Goal: Communication & Community: Answer question/provide support

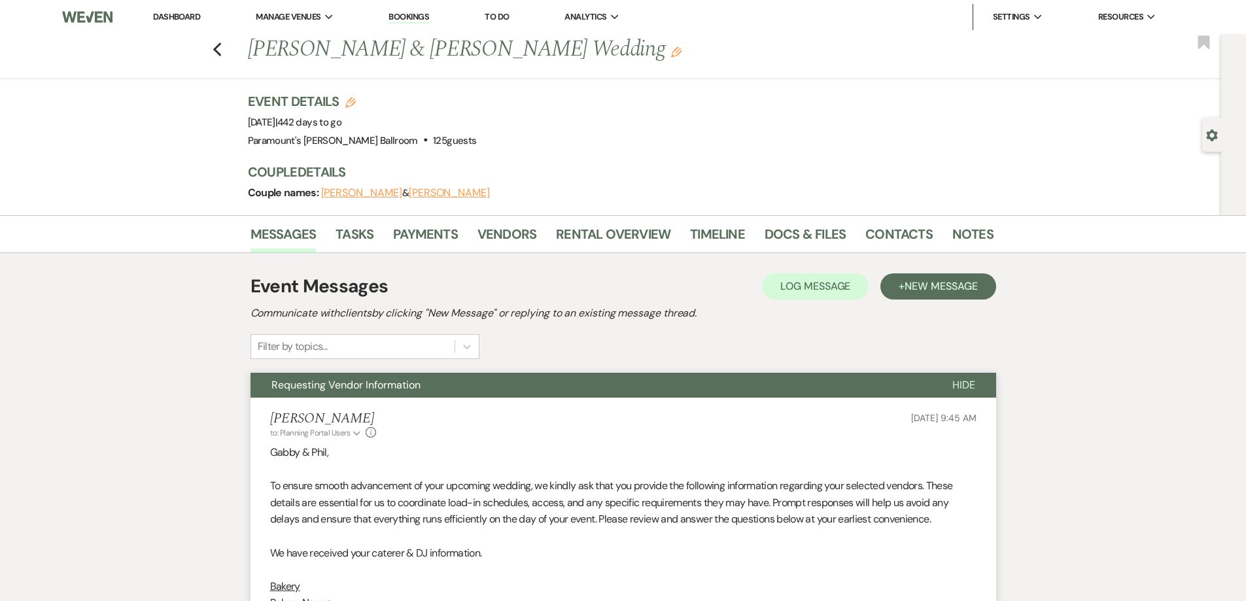
click at [228, 42] on div "Previous [PERSON_NAME] & [PERSON_NAME] Wedding Edit Bookmark" at bounding box center [607, 56] width 1228 height 45
click at [221, 46] on use "button" at bounding box center [217, 50] width 9 height 14
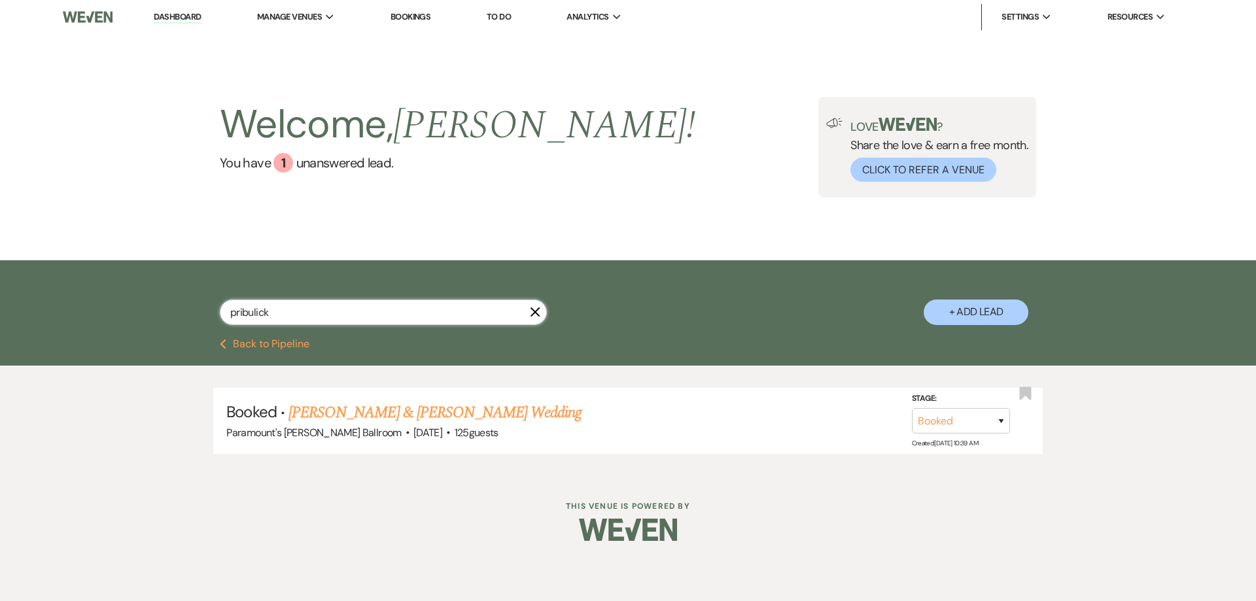
drag, startPoint x: 270, startPoint y: 313, endPoint x: 189, endPoint y: 315, distance: 81.1
click at [189, 315] on div "pribulick X + Add Lead" at bounding box center [628, 301] width 942 height 69
type input "[PERSON_NAME]"
click at [312, 405] on link "[PERSON_NAME] & [PERSON_NAME] Wedding" at bounding box center [434, 413] width 293 height 24
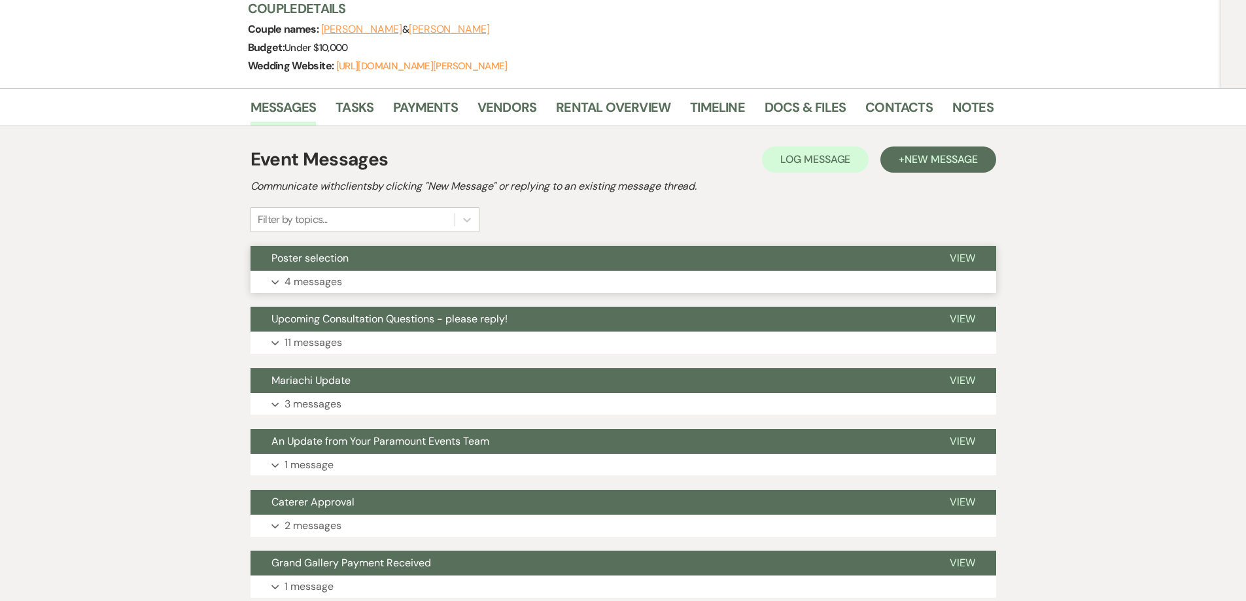
scroll to position [196, 0]
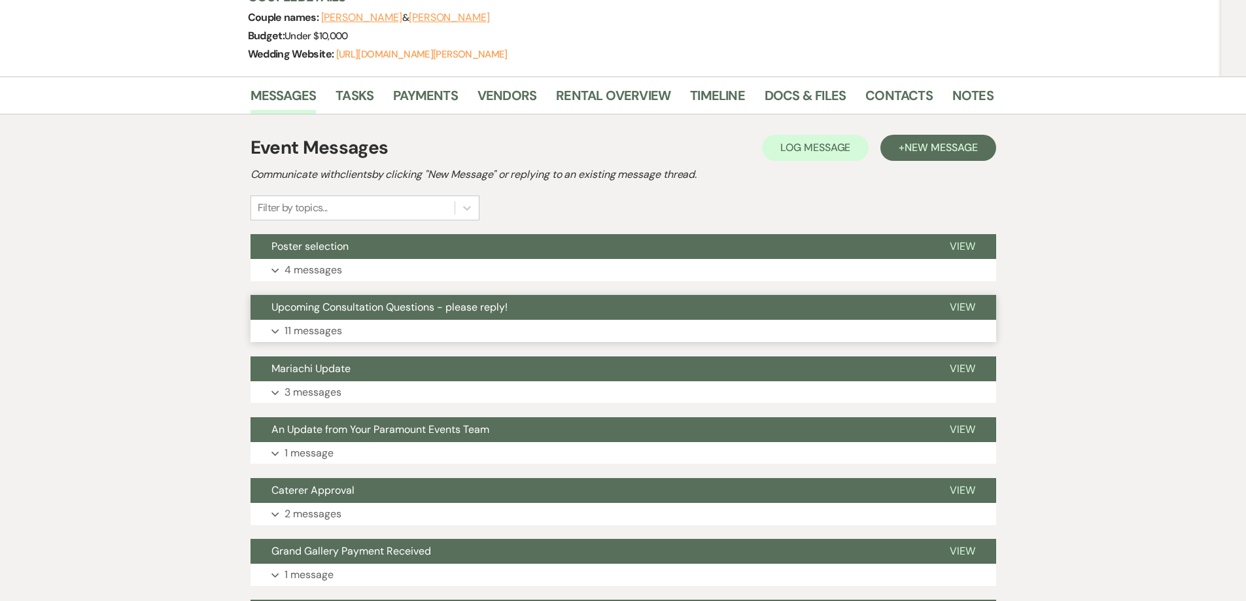
click at [432, 302] on span "Upcoming Consultation Questions - please reply!" at bounding box center [389, 307] width 236 height 14
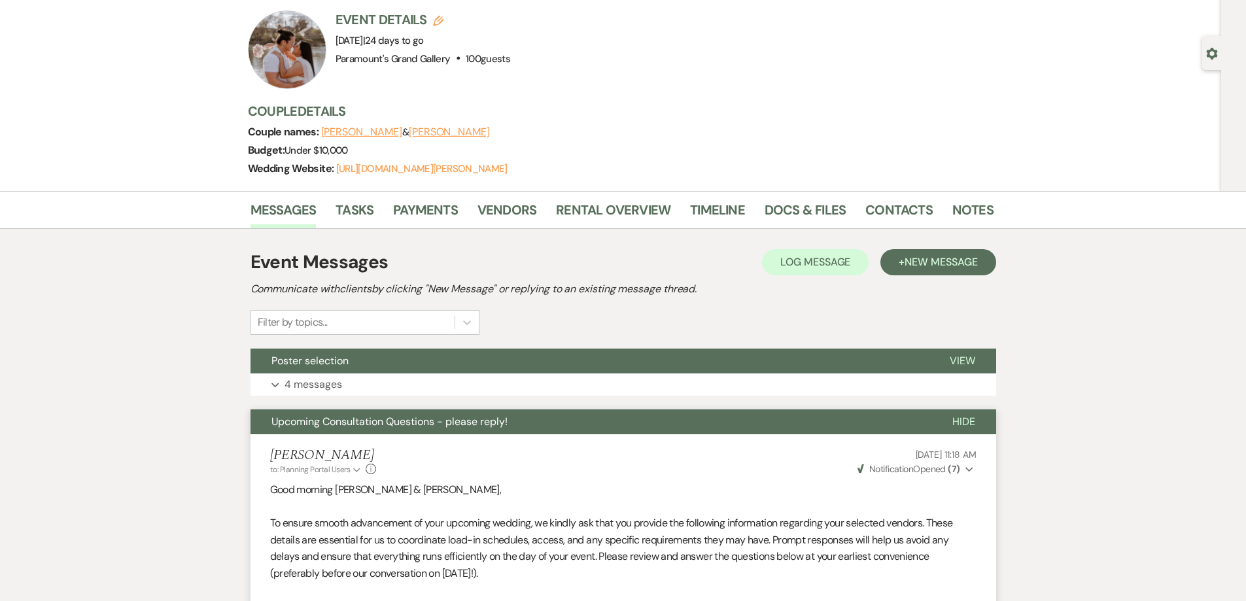
scroll to position [327, 0]
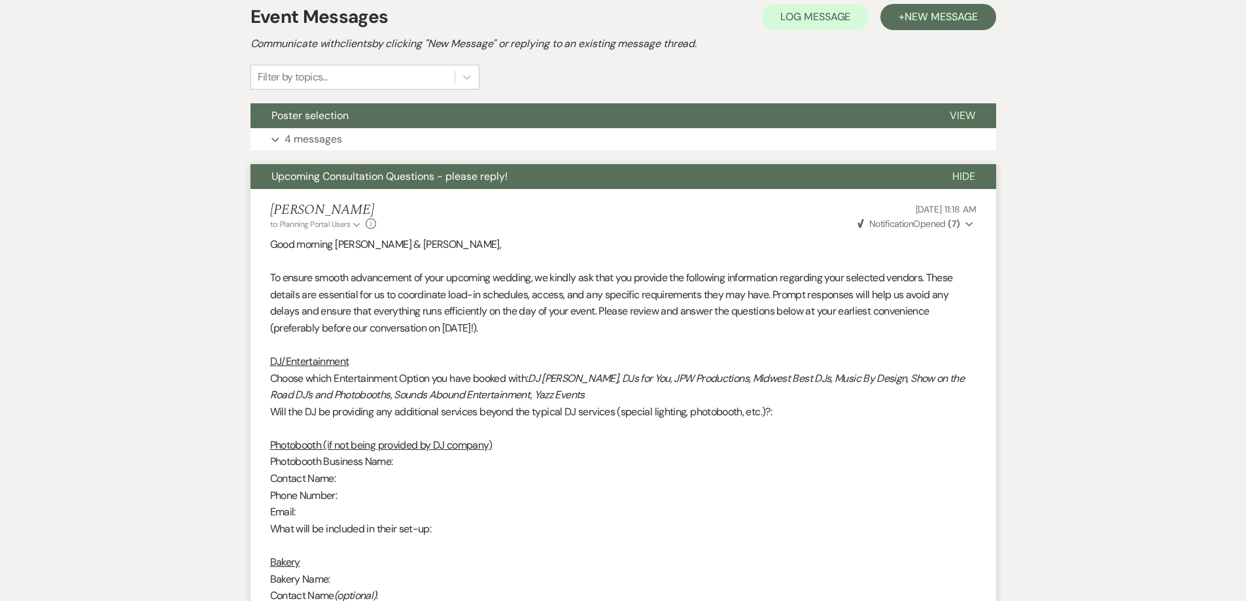
click at [292, 174] on span "Upcoming Consultation Questions - please reply!" at bounding box center [389, 176] width 236 height 14
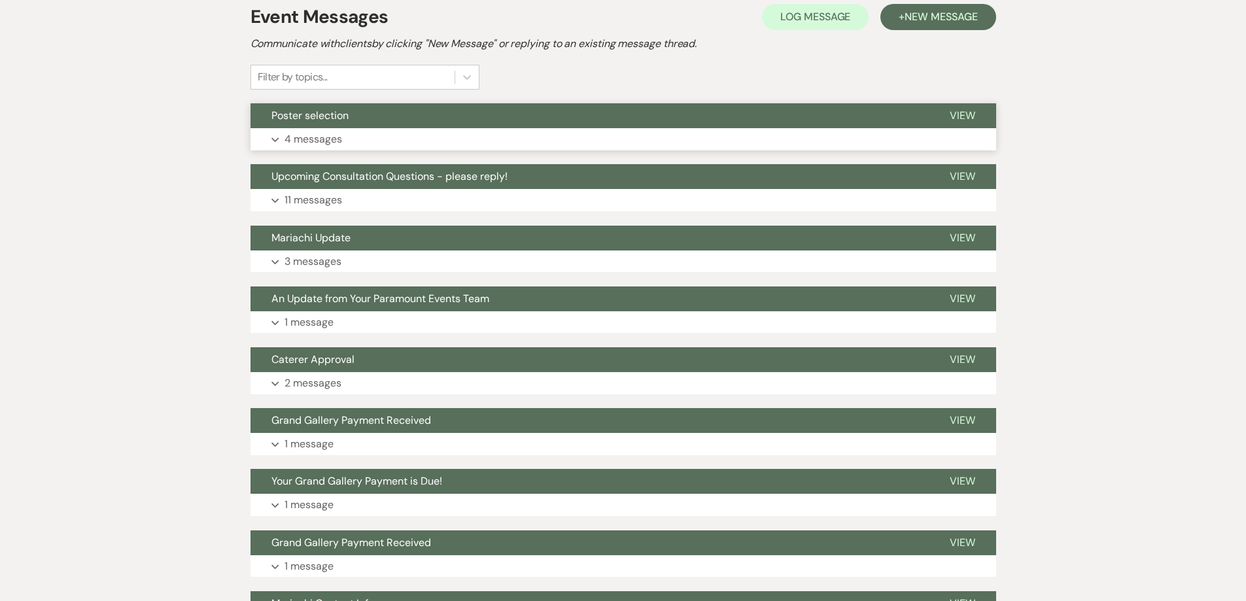
click at [290, 120] on span "Poster selection" at bounding box center [309, 116] width 77 height 14
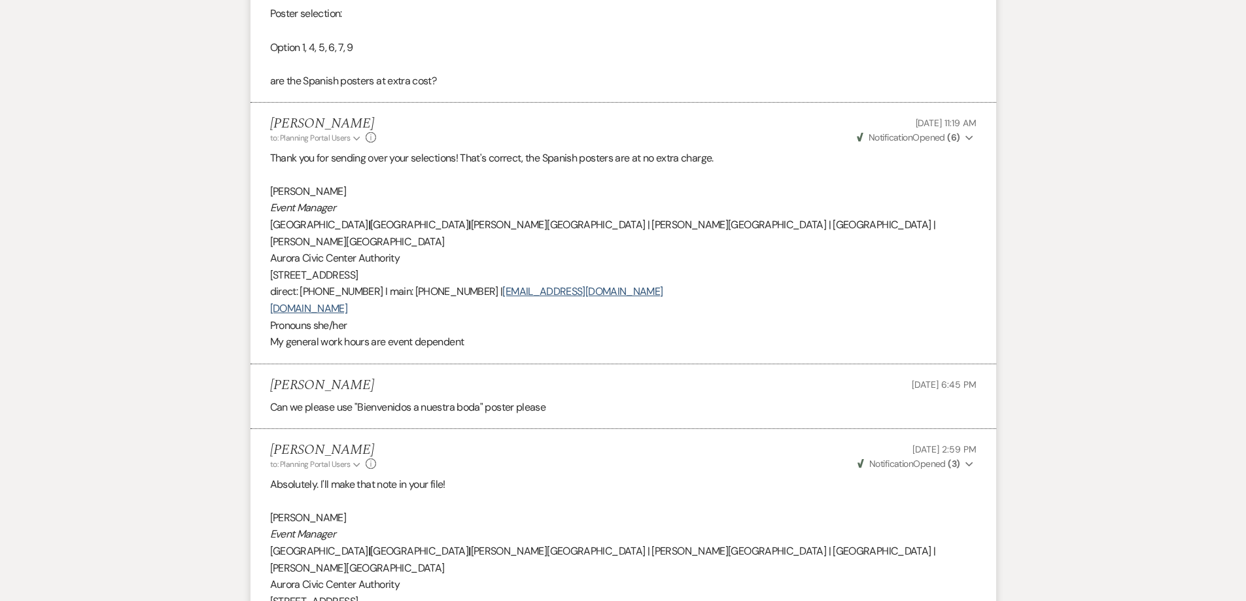
scroll to position [262, 0]
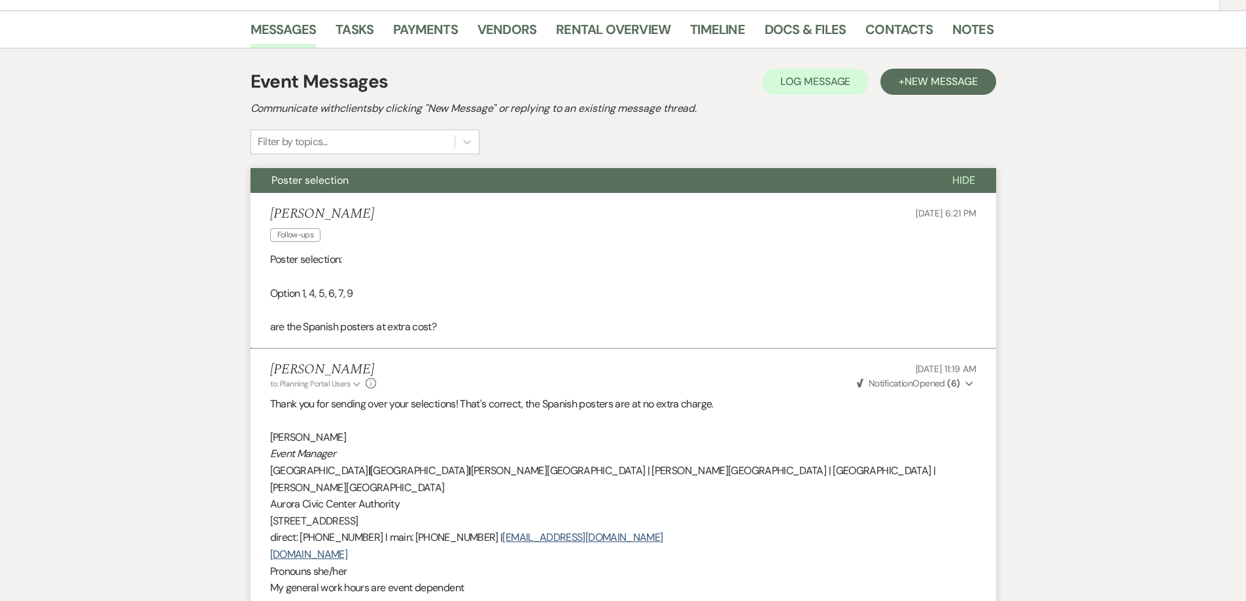
click at [285, 173] on button "Poster selection" at bounding box center [590, 180] width 681 height 25
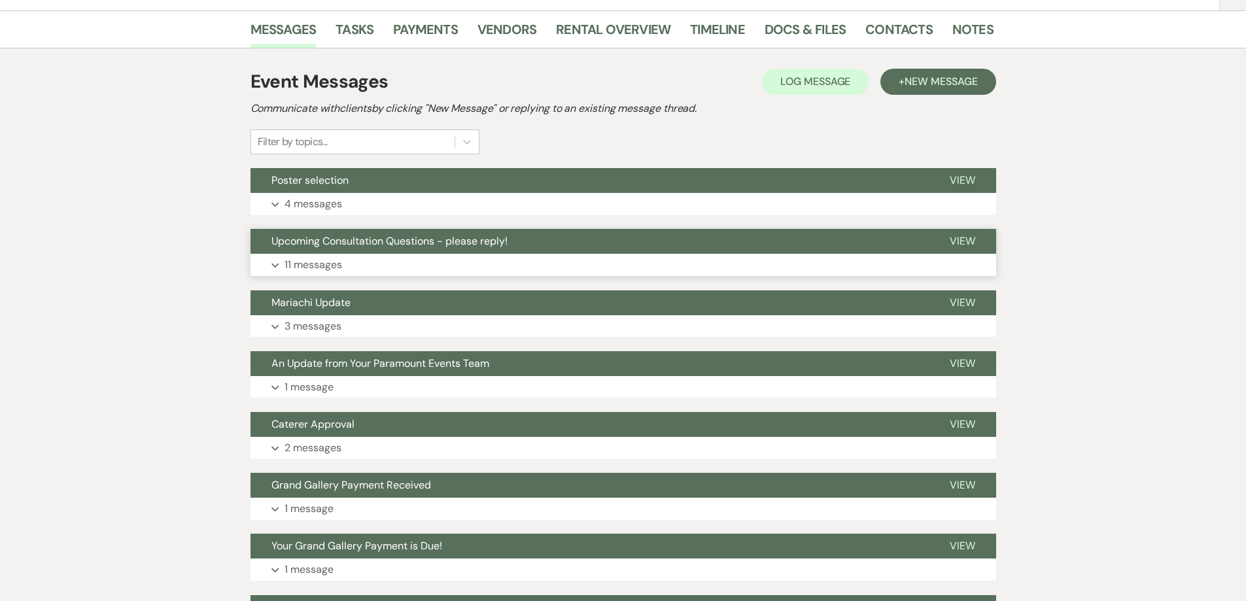
click at [307, 240] on span "Upcoming Consultation Questions - please reply!" at bounding box center [389, 241] width 236 height 14
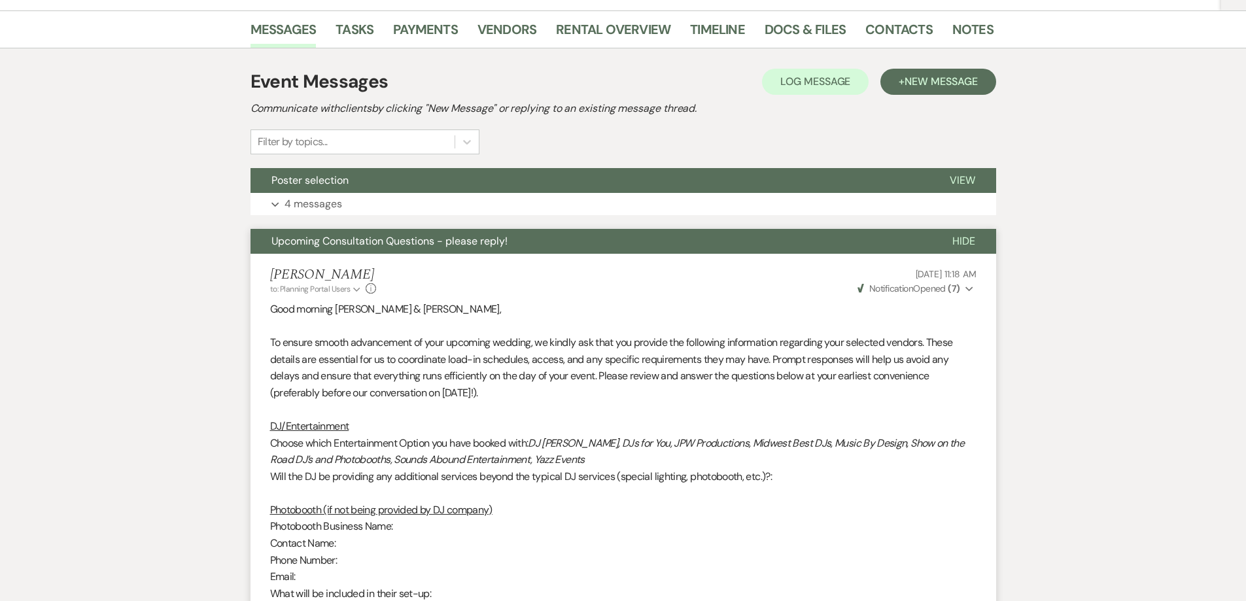
click at [307, 240] on span "Upcoming Consultation Questions - please reply!" at bounding box center [389, 241] width 236 height 14
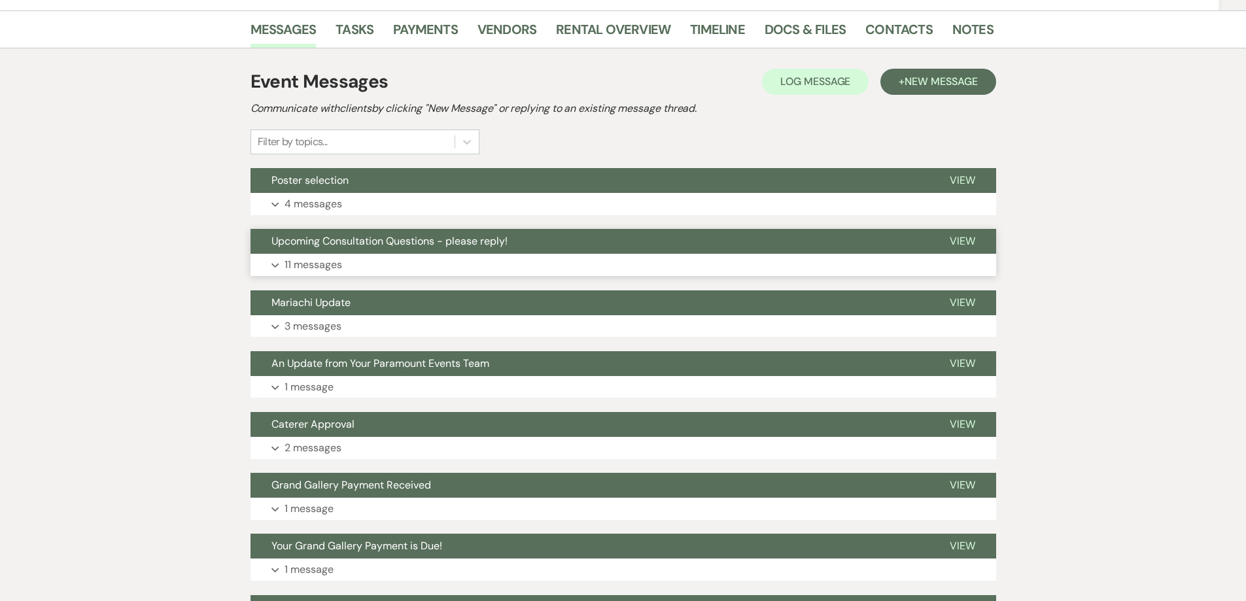
click at [338, 233] on button "Upcoming Consultation Questions - please reply!" at bounding box center [589, 241] width 678 height 25
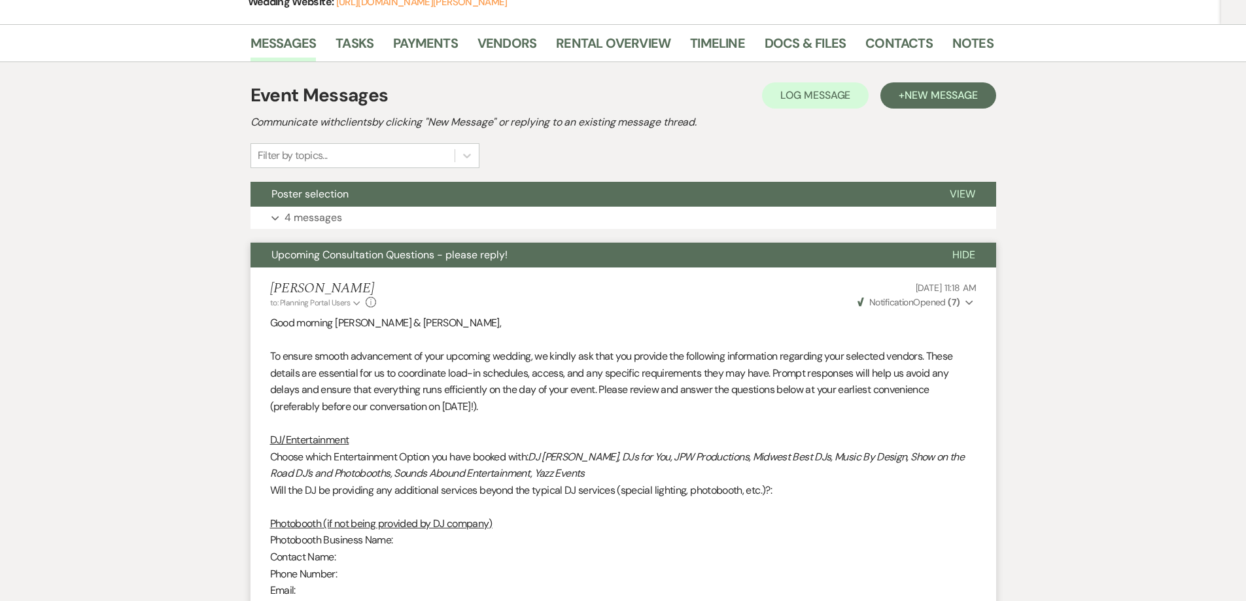
scroll to position [197, 0]
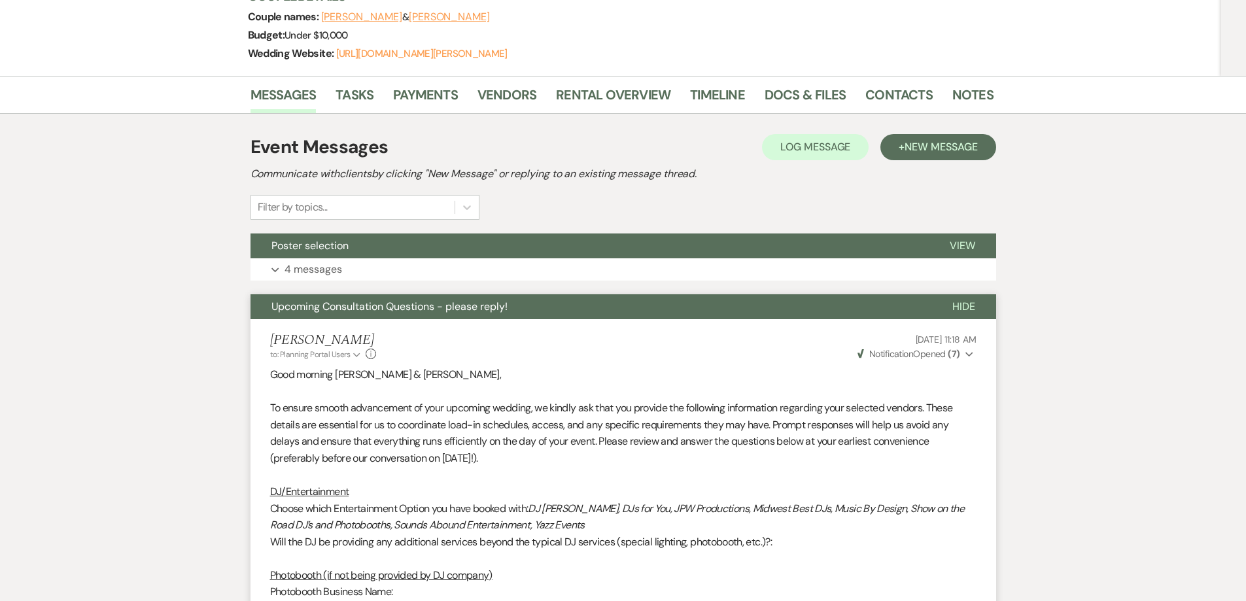
click at [332, 309] on span "Upcoming Consultation Questions - please reply!" at bounding box center [389, 307] width 236 height 14
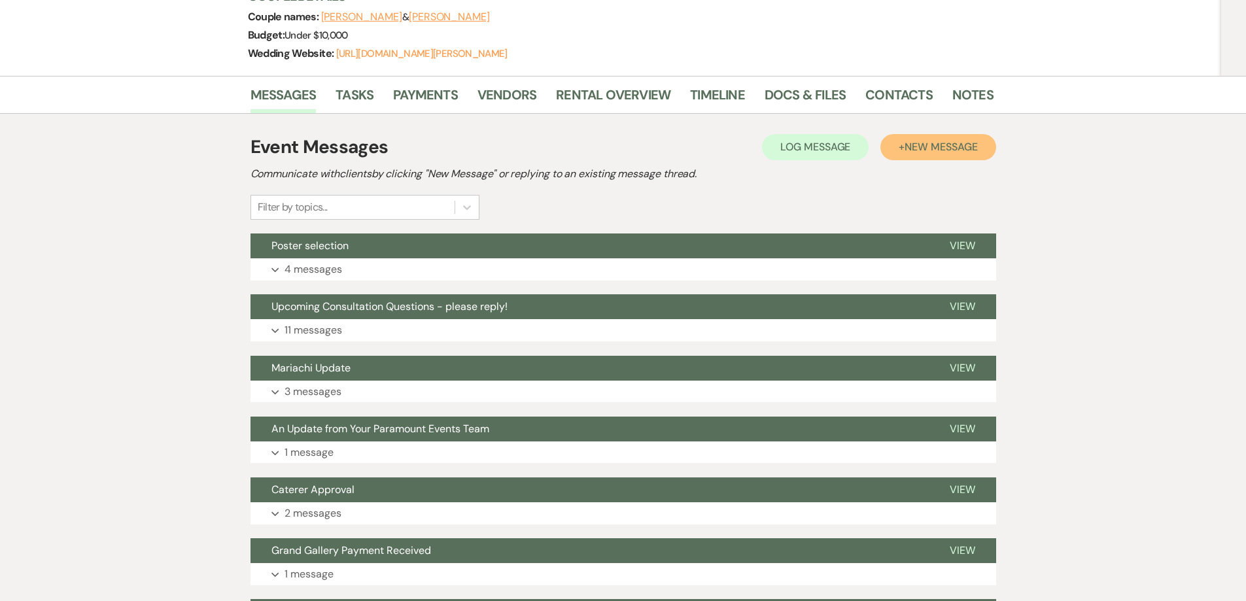
click at [908, 144] on span "New Message" at bounding box center [941, 147] width 73 height 14
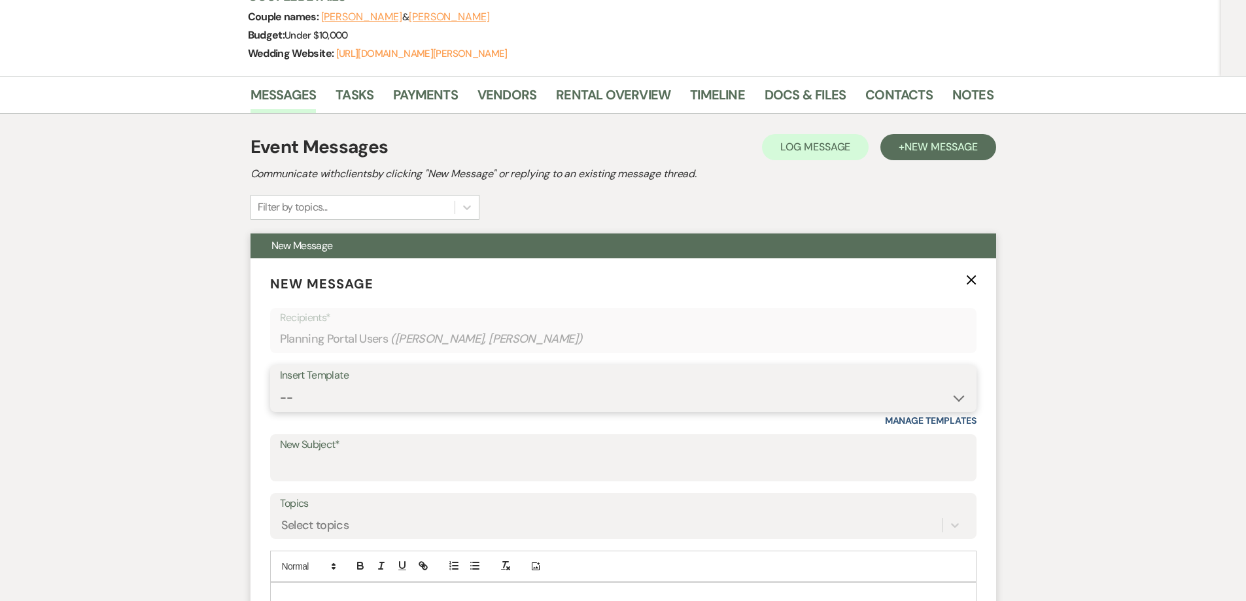
click at [341, 397] on select "-- Weven Planning Portal Introduction (Booked Events) 6 Month Consultation 9 Mo…" at bounding box center [623, 398] width 687 height 26
select select "4090"
click at [280, 385] on select "-- Weven Planning Portal Introduction (Booked Events) 6 Month Consultation 9 Mo…" at bounding box center [623, 398] width 687 height 26
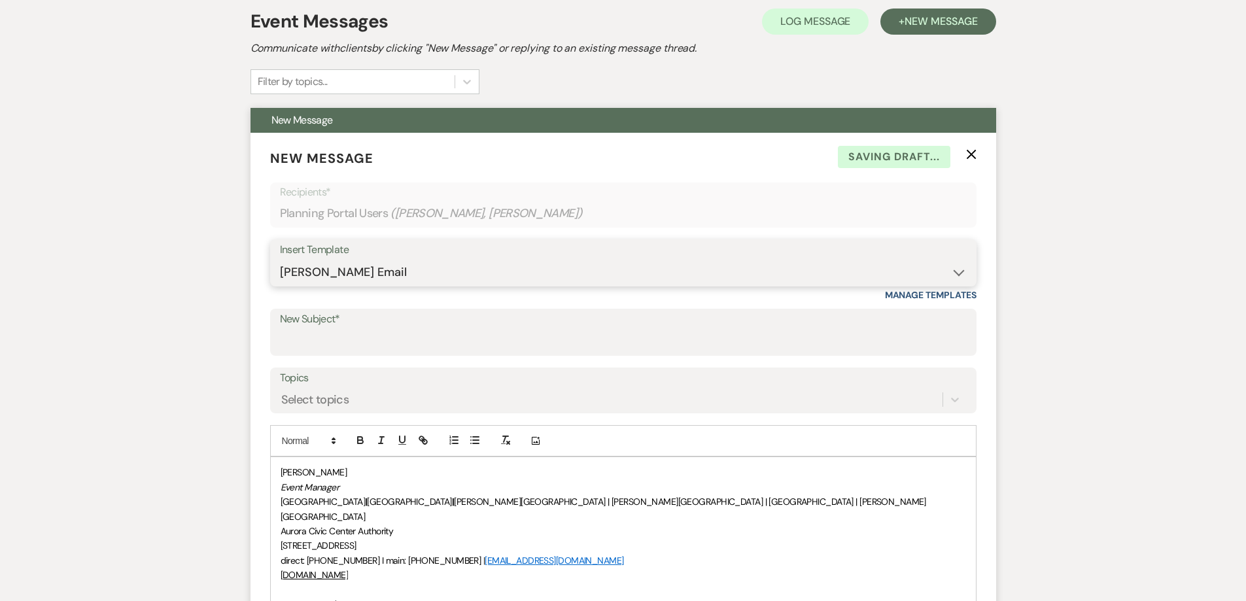
scroll to position [328, 0]
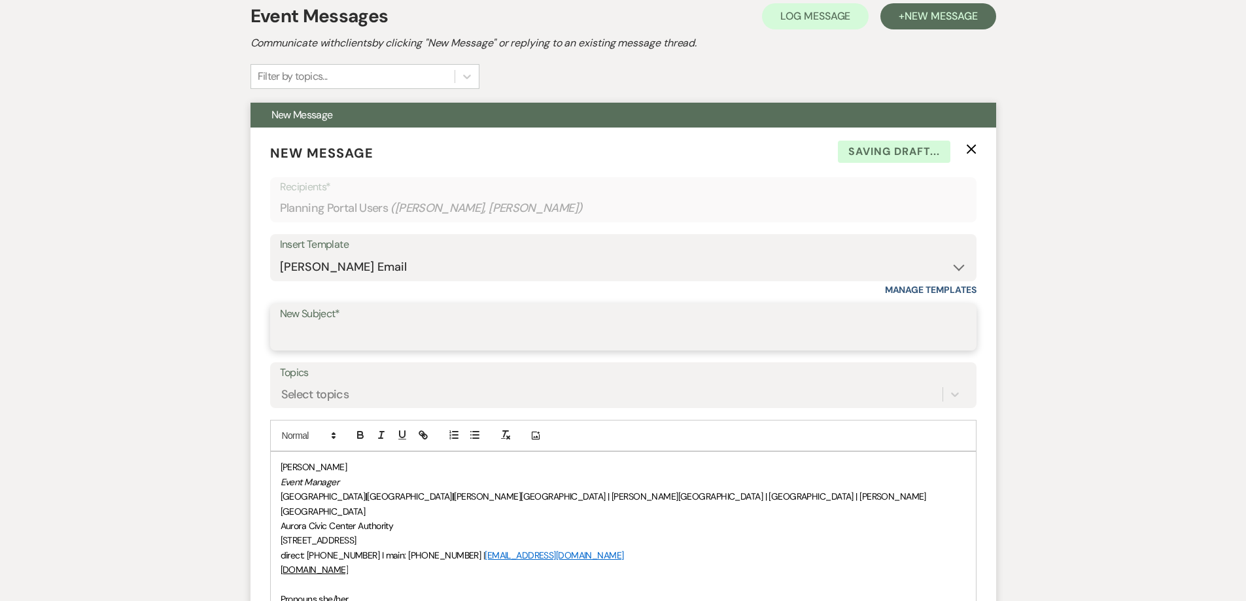
click at [326, 341] on input "New Subject*" at bounding box center [623, 337] width 687 height 26
click at [364, 339] on input "Requesting Decor Information & Drop-Off Time" at bounding box center [623, 337] width 687 height 26
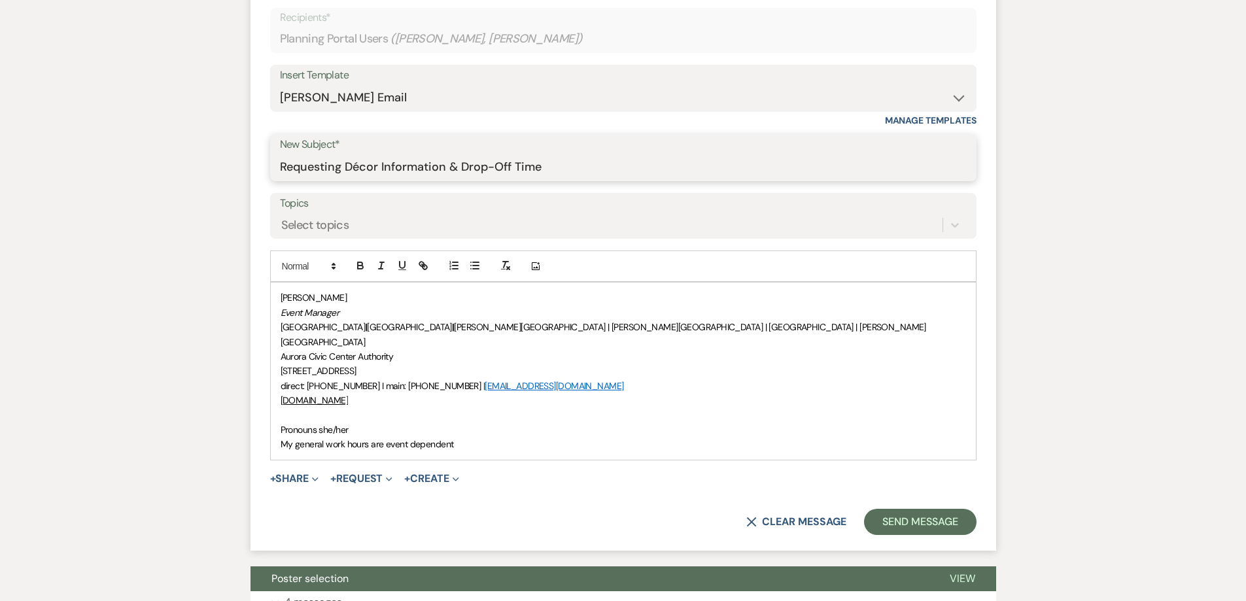
scroll to position [589, 0]
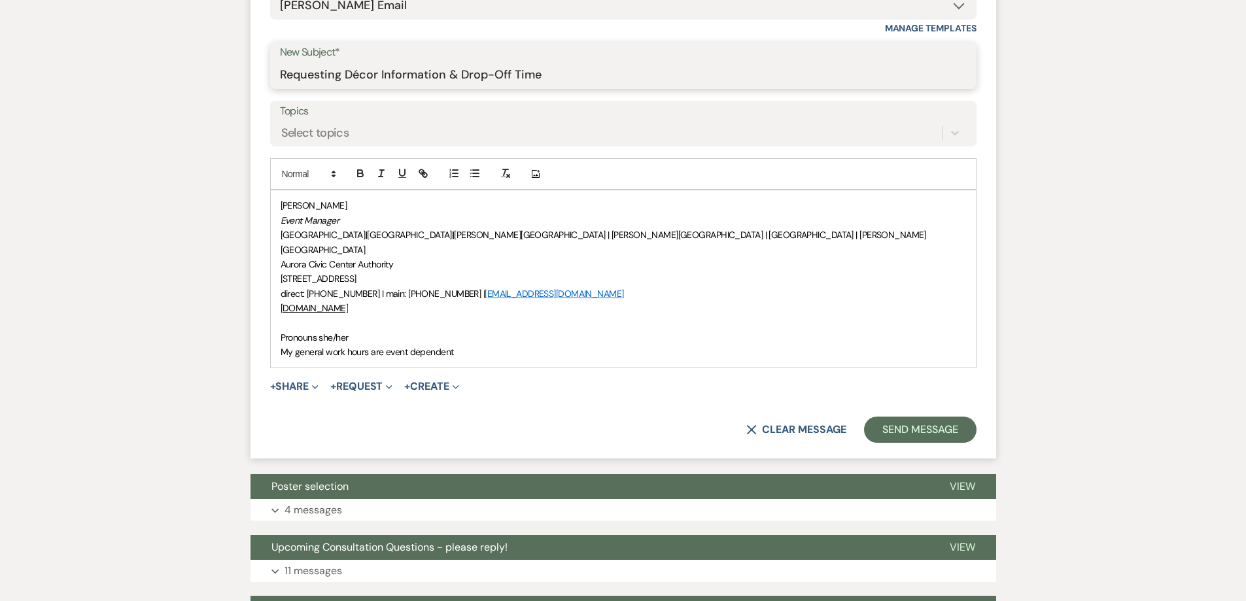
type input "Requesting Décor Information & Drop-Off Time"
click at [279, 321] on div "[PERSON_NAME] Event Manager [GEOGRAPHIC_DATA] | [GEOGRAPHIC_DATA] | [PERSON_NAM…" at bounding box center [623, 278] width 705 height 177
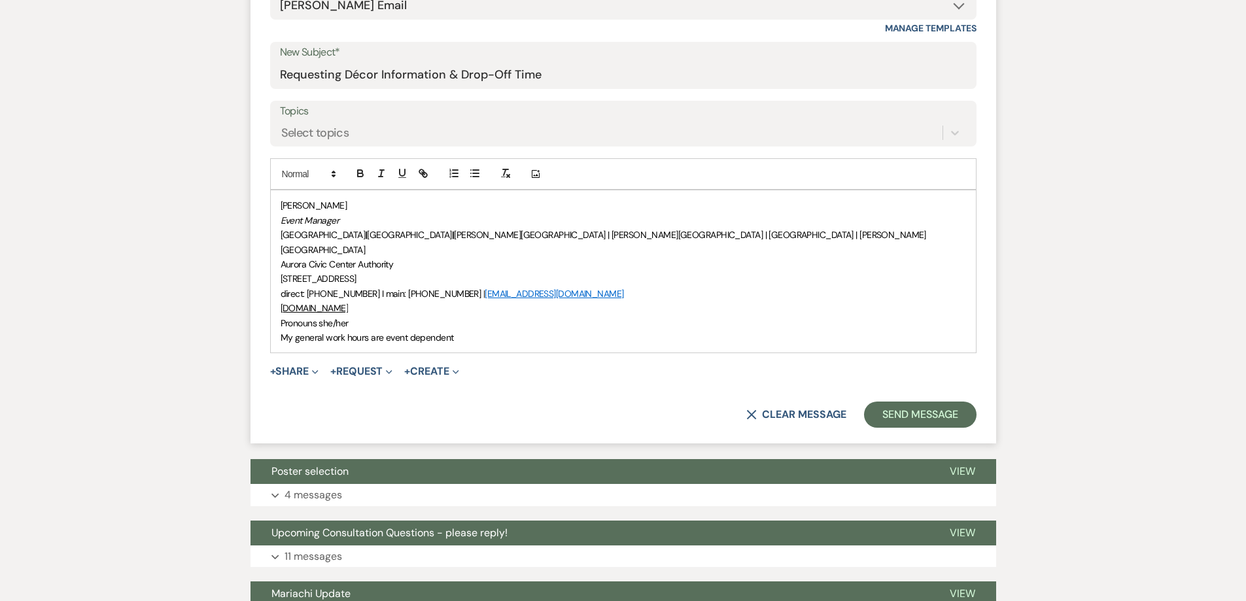
click at [279, 205] on div "[PERSON_NAME] Event Manager [GEOGRAPHIC_DATA] | [GEOGRAPHIC_DATA] | [PERSON_NAM…" at bounding box center [623, 271] width 705 height 162
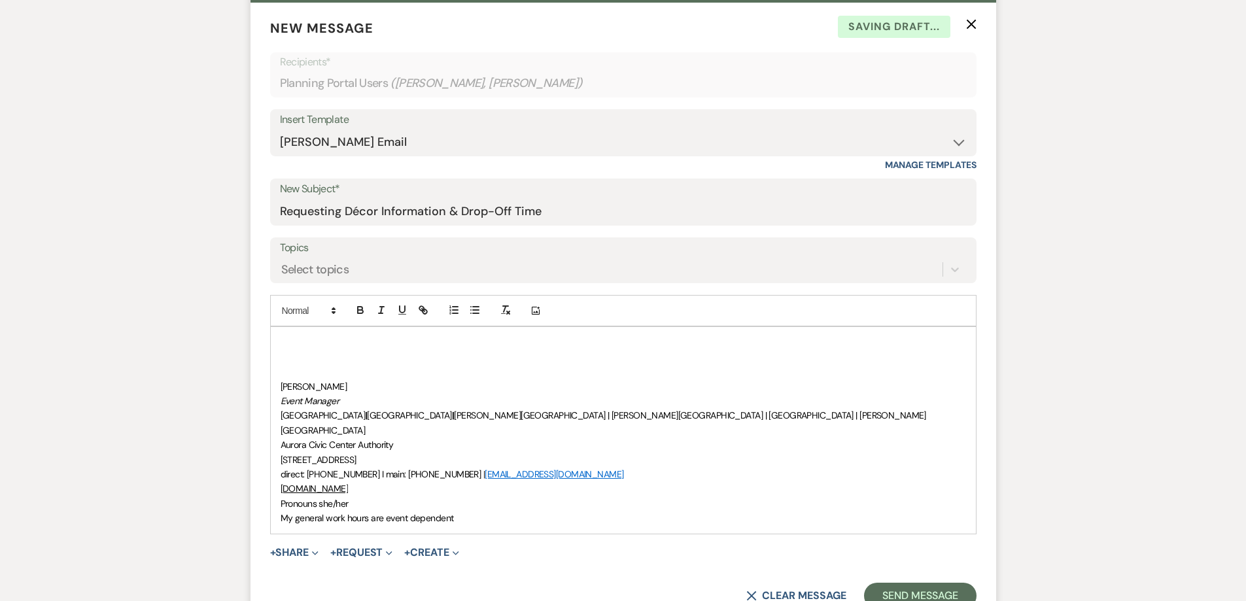
scroll to position [458, 0]
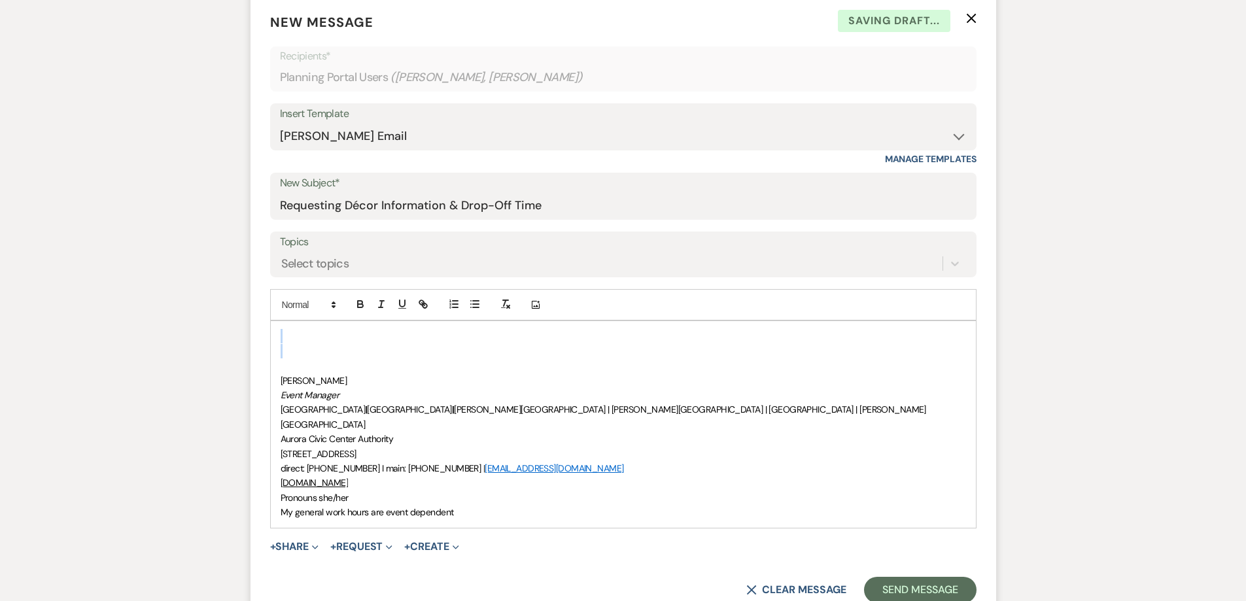
click at [339, 339] on div "﻿ [PERSON_NAME] Event Manager [GEOGRAPHIC_DATA] | [GEOGRAPHIC_DATA] | [PERSON_N…" at bounding box center [623, 424] width 705 height 206
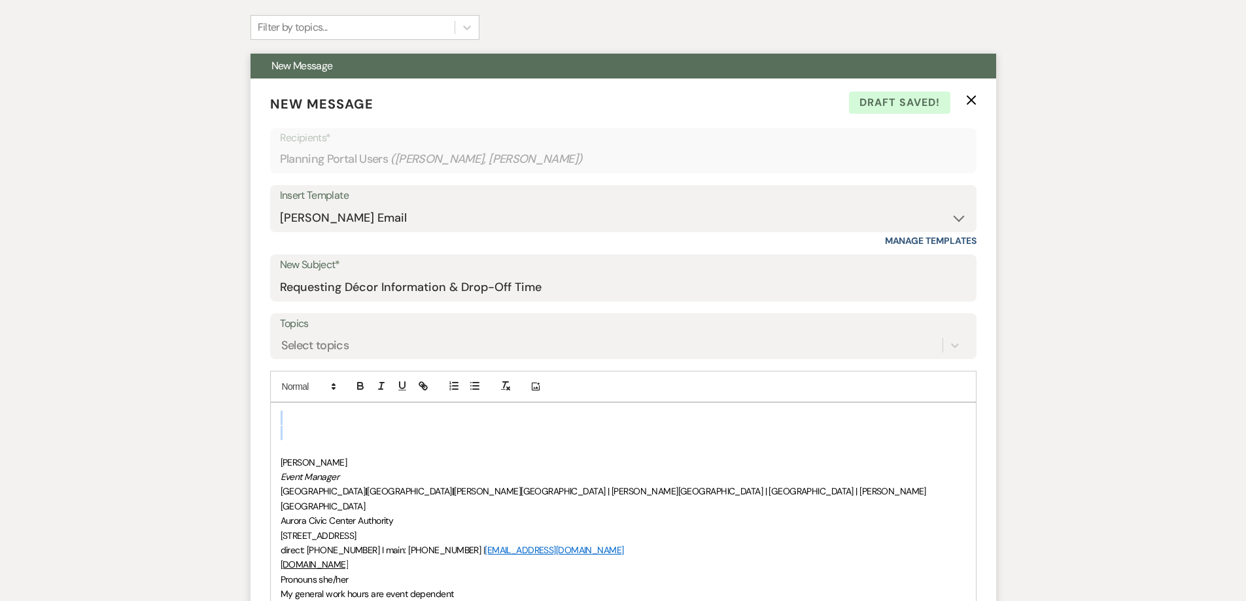
scroll to position [393, 0]
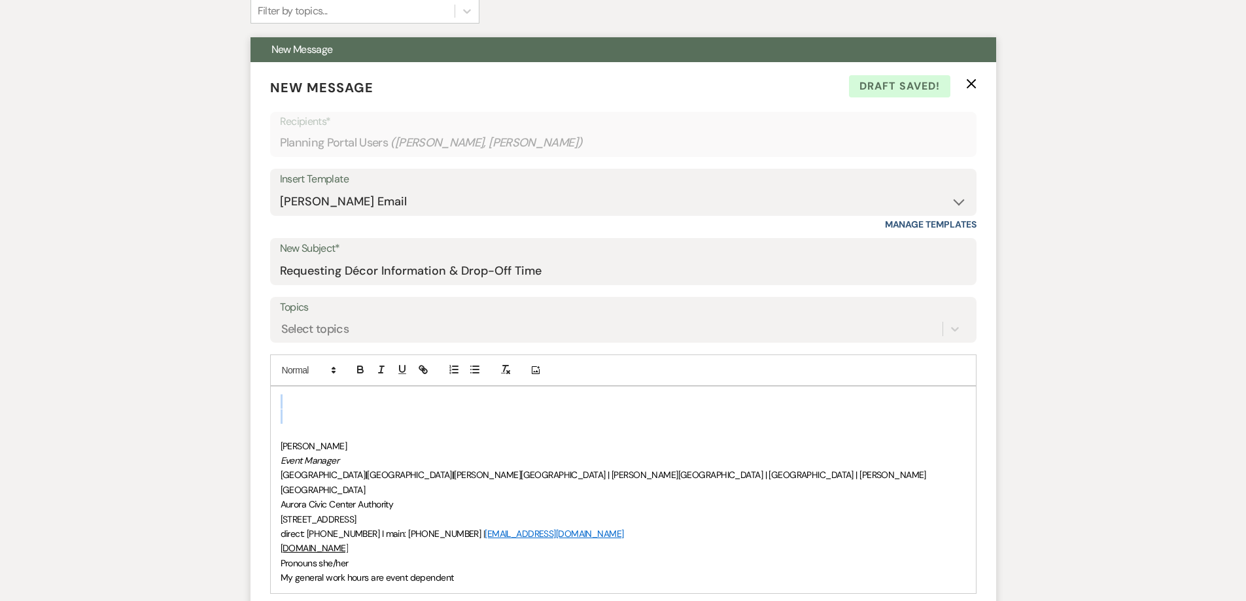
click at [303, 399] on p at bounding box center [623, 401] width 685 height 14
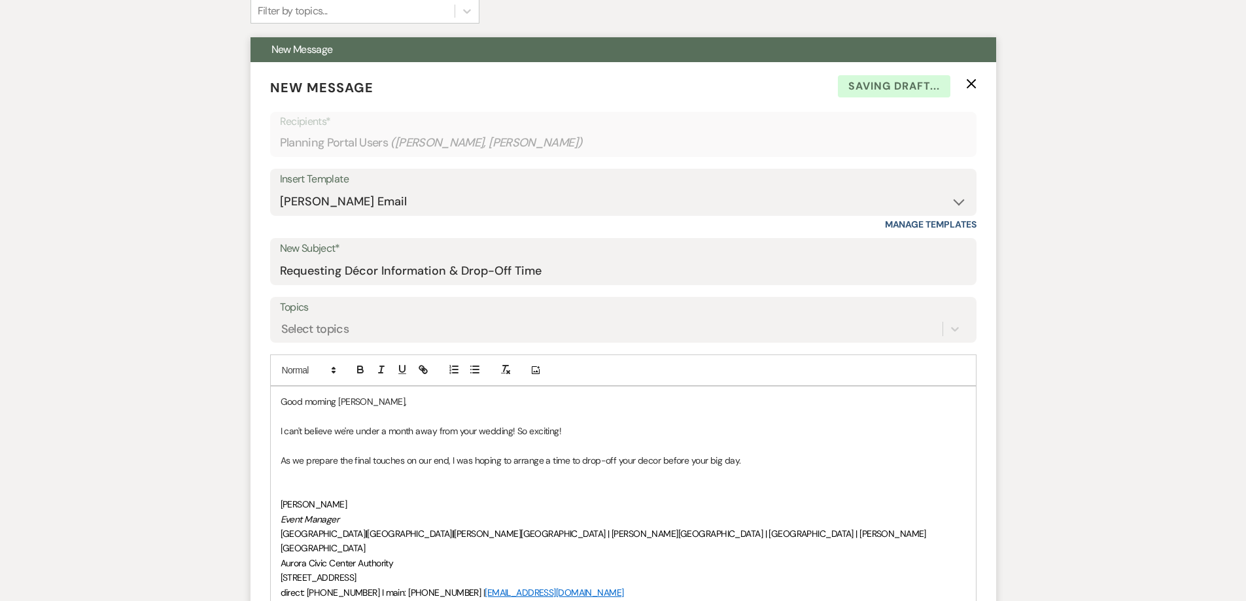
click at [649, 458] on p "As we prepare the final touches on our end, I was hoping to arrange a time to d…" at bounding box center [623, 460] width 685 height 14
click at [754, 459] on p "As we prepare the final touches on our end, I was hoping to arrange a time to d…" at bounding box center [623, 460] width 685 height 14
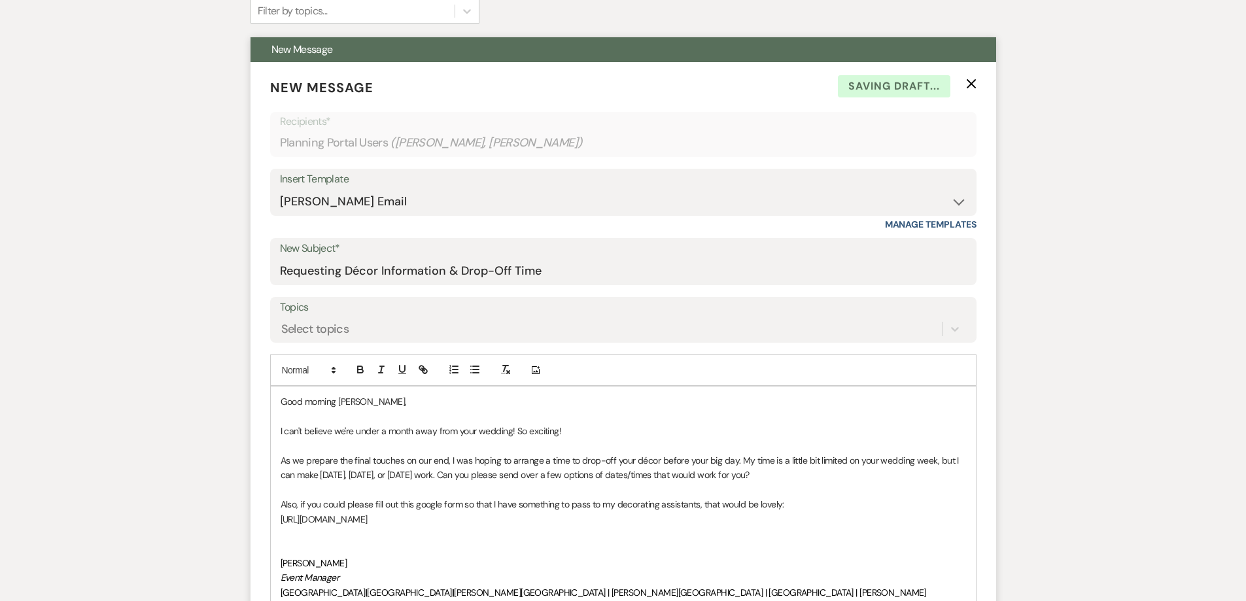
drag, startPoint x: 443, startPoint y: 526, endPoint x: 255, endPoint y: 513, distance: 188.1
click at [255, 513] on form "New Message X Saving draft... Recipients* Planning Portal Users ( [PERSON_NAME]…" at bounding box center [623, 431] width 746 height 739
click at [419, 370] on icon "button" at bounding box center [421, 368] width 5 height 5
type input "[URL][DOMAIN_NAME]"
click at [436, 546] on link at bounding box center [431, 545] width 28 height 10
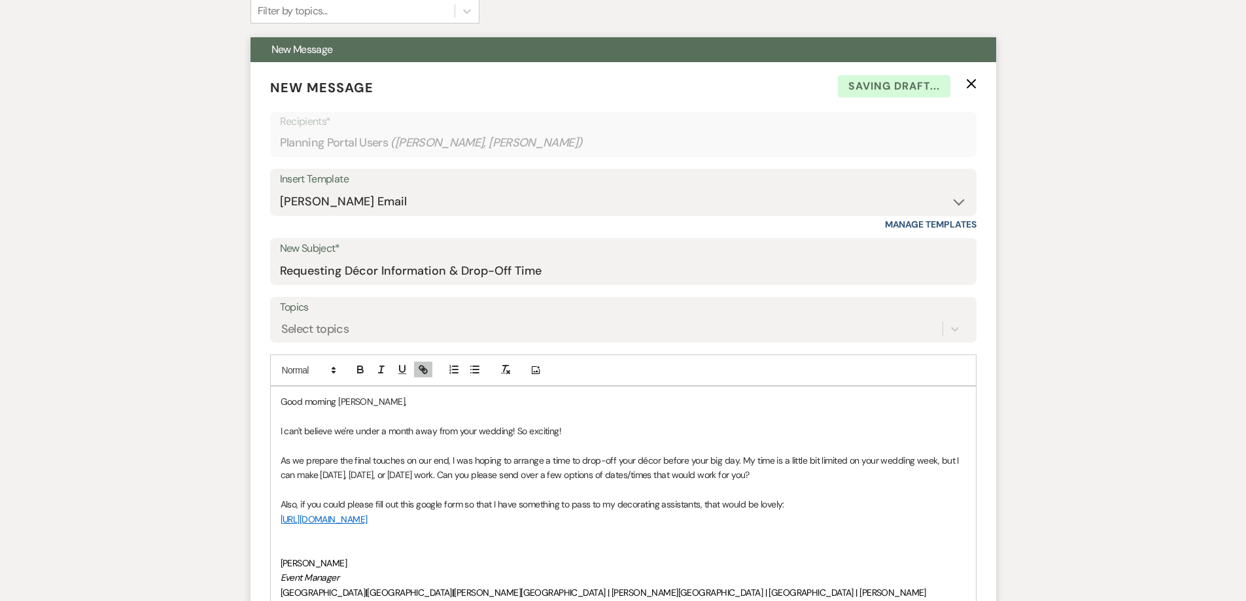
click at [466, 526] on p "[URL][DOMAIN_NAME]" at bounding box center [623, 519] width 685 height 14
click at [317, 540] on p at bounding box center [623, 534] width 685 height 14
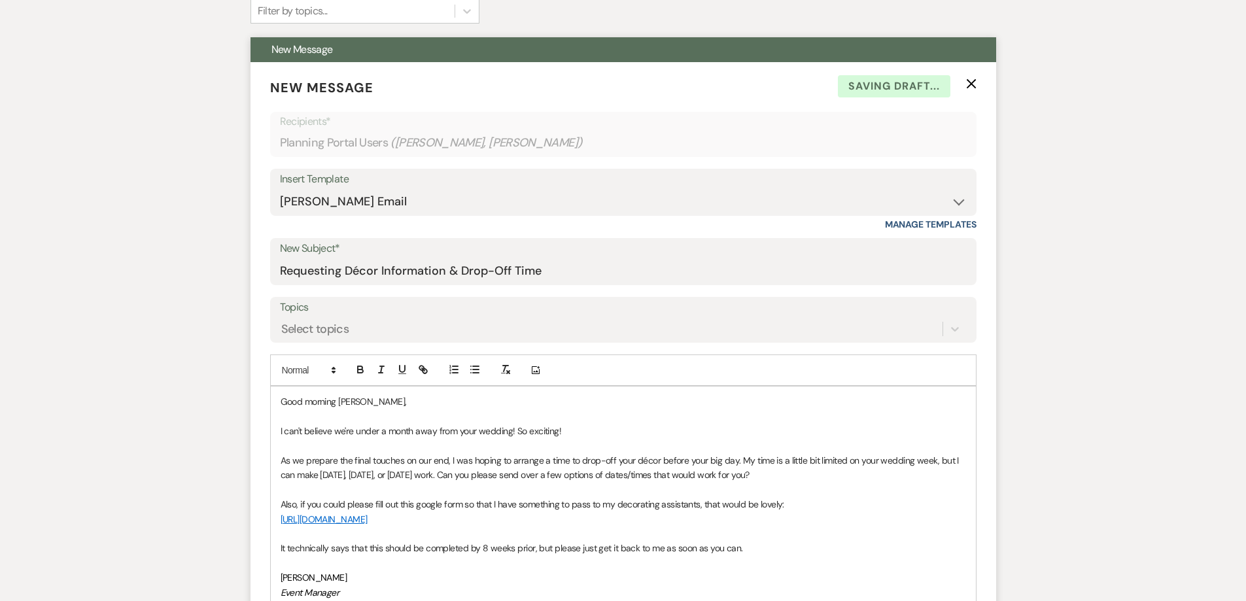
click at [276, 550] on div "Good morning [PERSON_NAME], I can't believe we're under a month away from your …" at bounding box center [623, 556] width 705 height 338
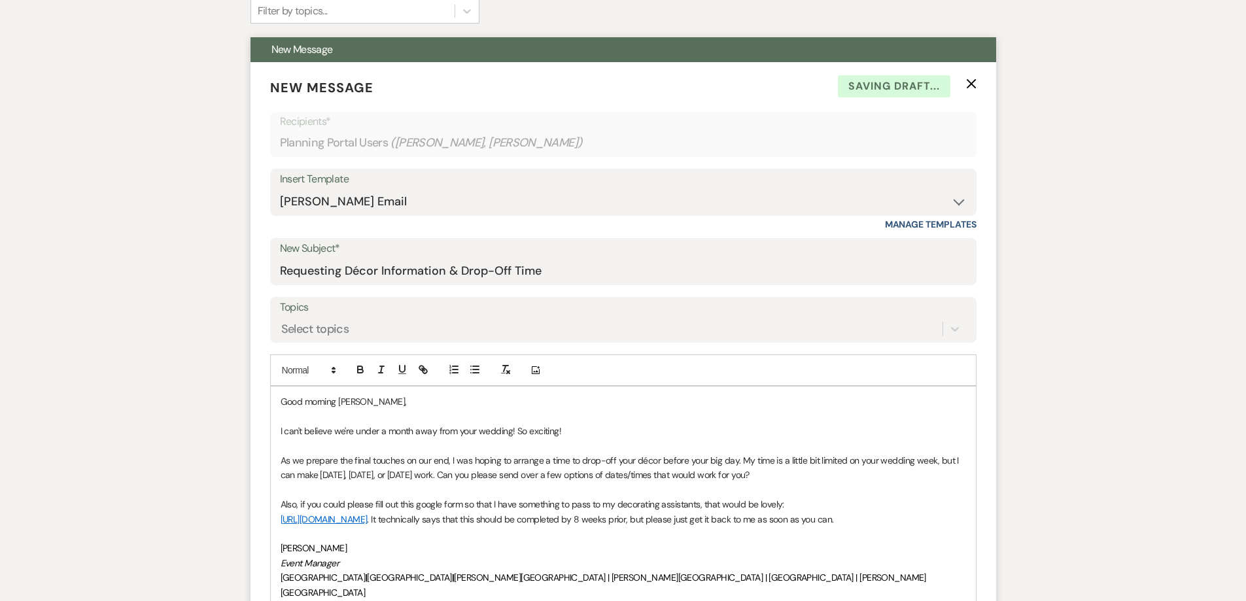
click at [913, 523] on p "[URL][DOMAIN_NAME] . It technically says that this should be completed by 8 wee…" at bounding box center [623, 519] width 685 height 14
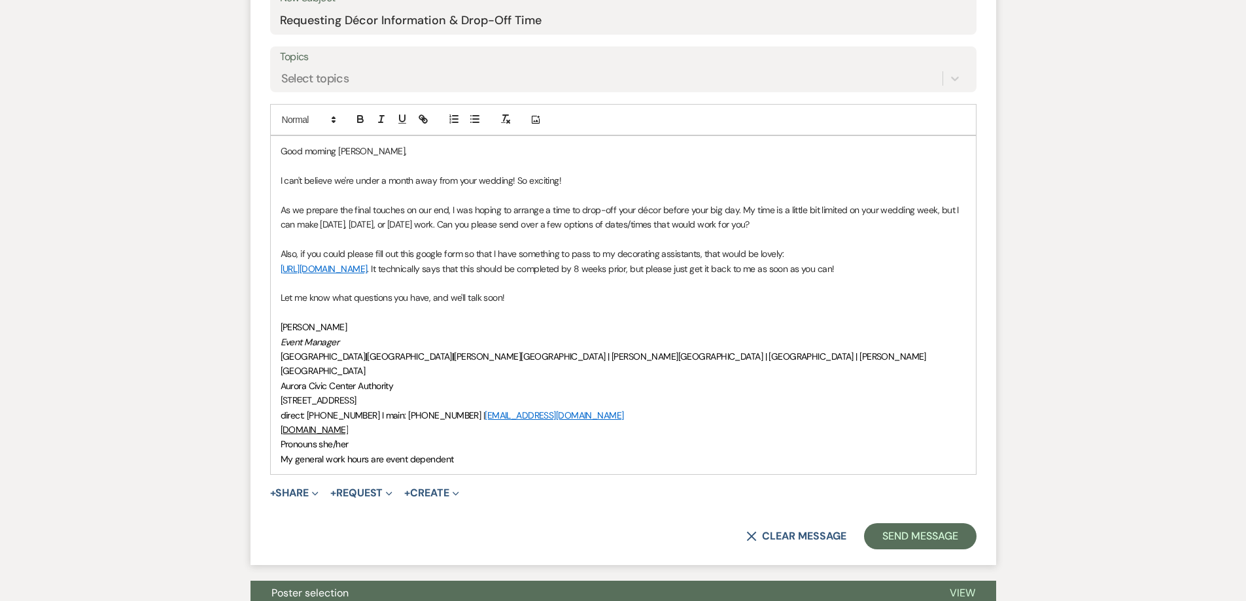
scroll to position [655, 0]
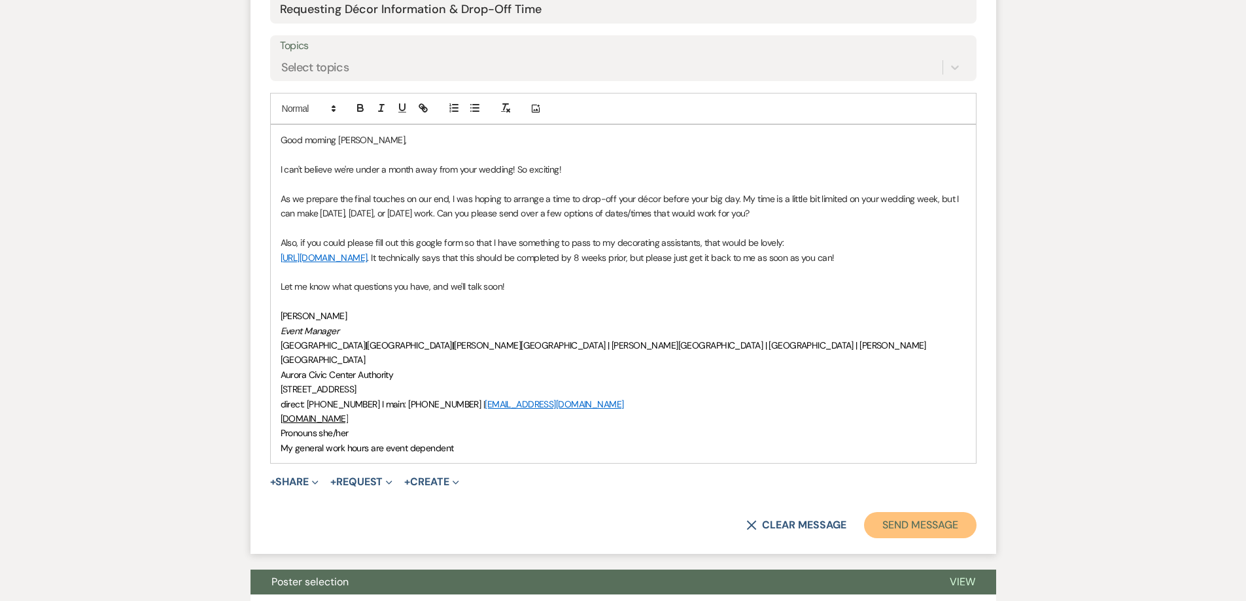
click at [889, 512] on button "Send Message" at bounding box center [920, 525] width 112 height 26
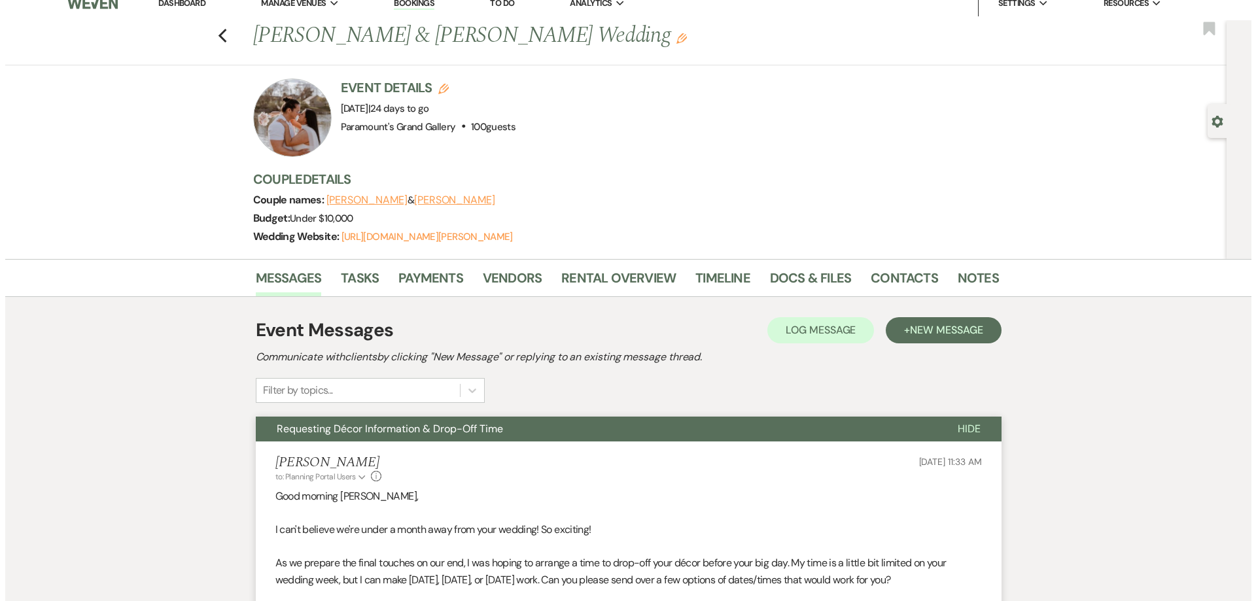
scroll to position [0, 0]
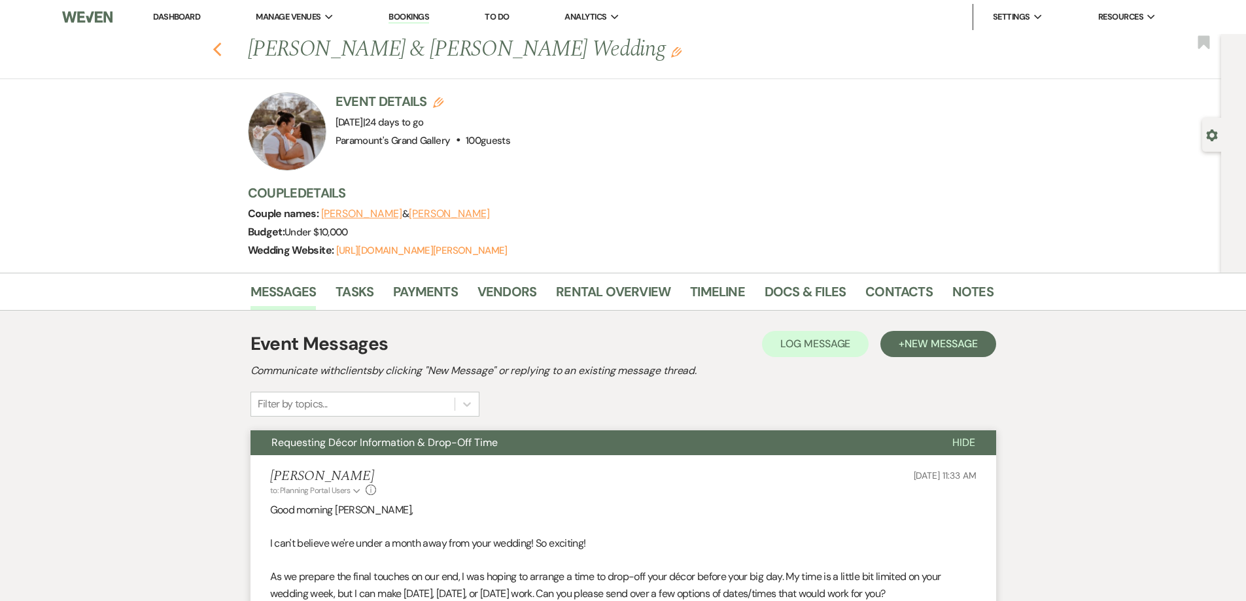
click at [221, 52] on use "button" at bounding box center [217, 50] width 9 height 14
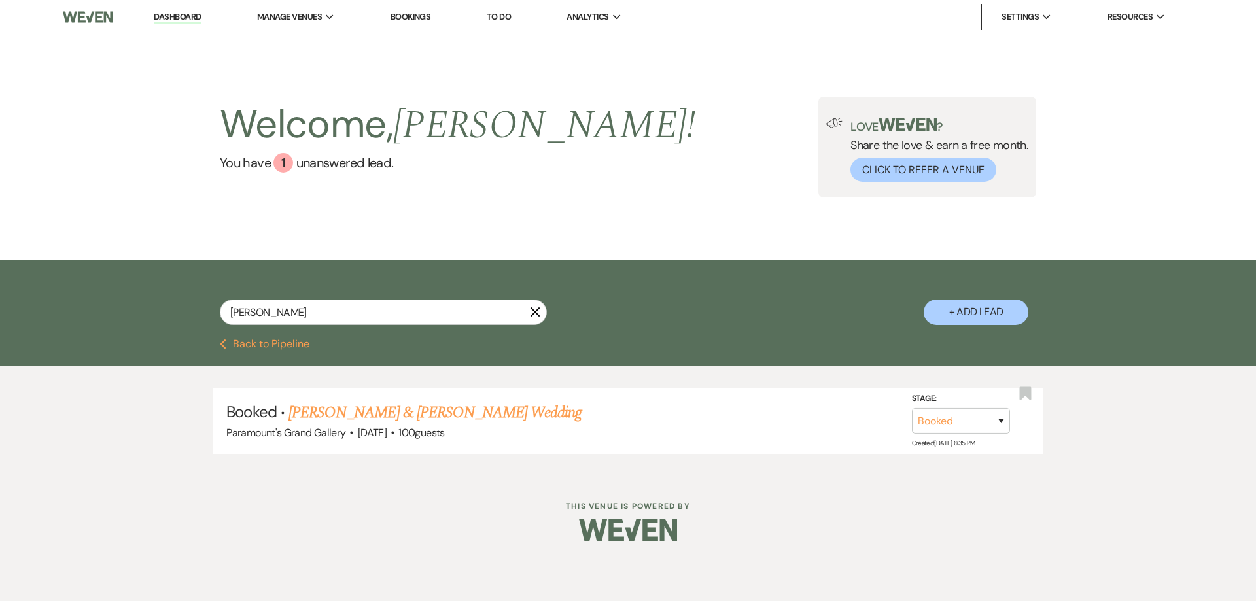
click at [286, 339] on button "Previous Back to Pipeline" at bounding box center [265, 344] width 90 height 10
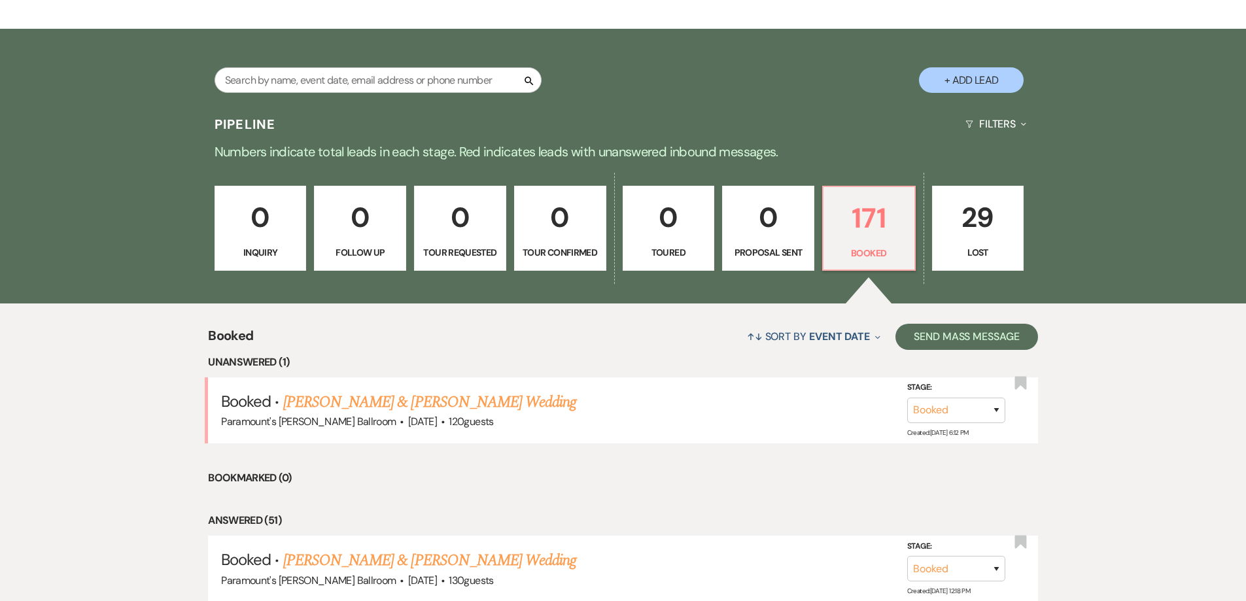
scroll to position [336, 0]
